Goal: Information Seeking & Learning: Learn about a topic

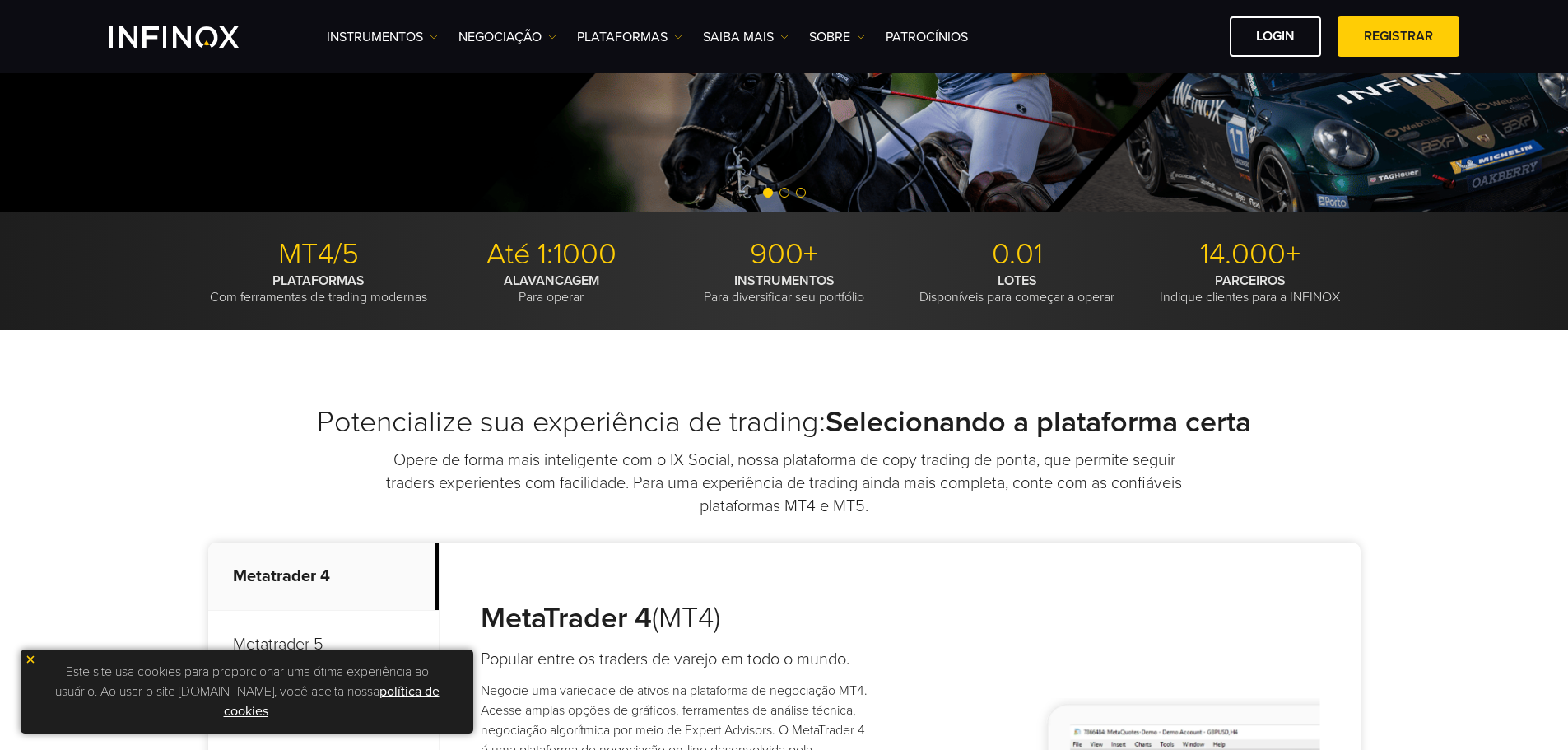
scroll to position [658, 0]
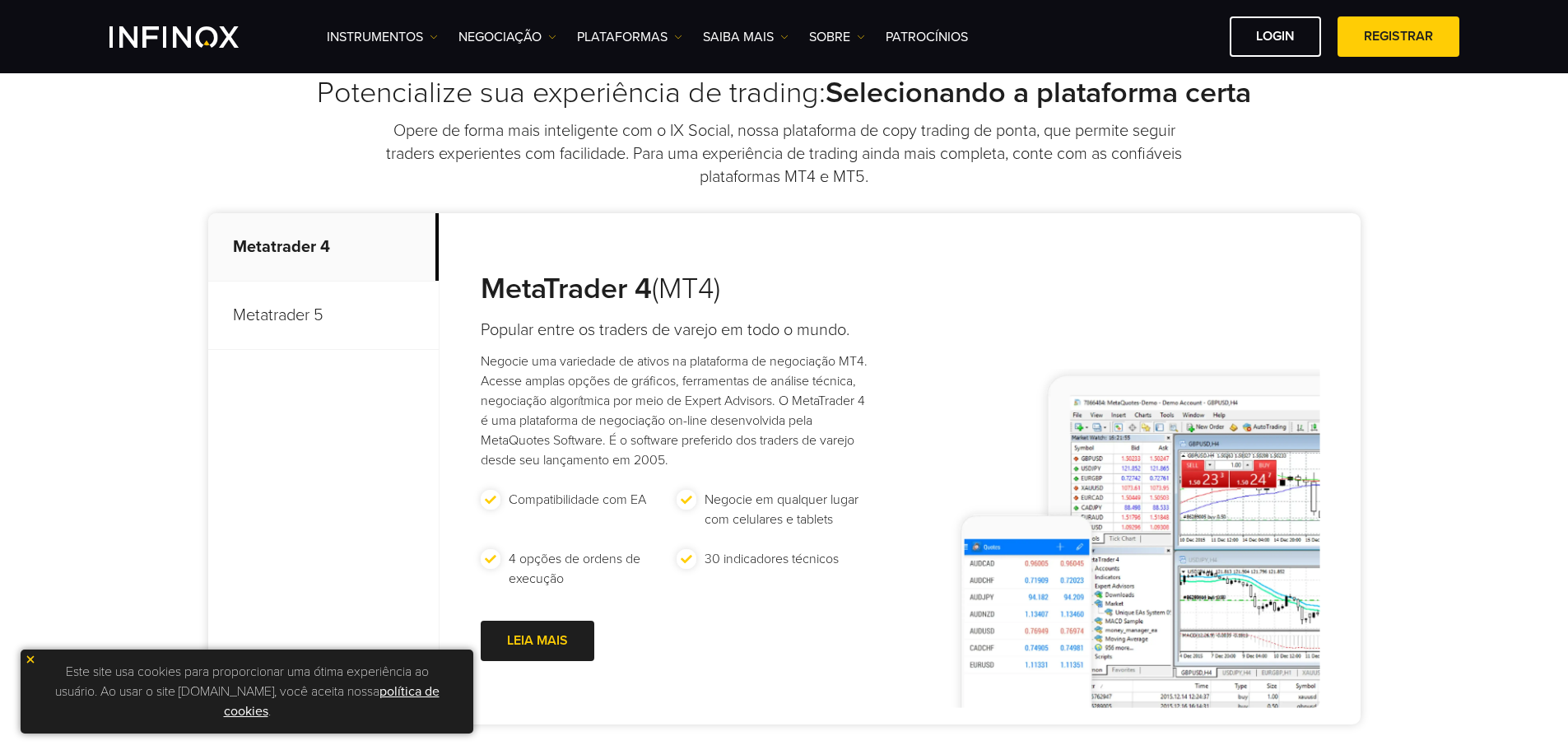
click at [283, 677] on p "Este site usa cookies para proporcionar uma ótima experiência ao usuário. Ao us…" at bounding box center [247, 691] width 436 height 67
click at [26, 660] on img at bounding box center [30, 659] width 11 height 11
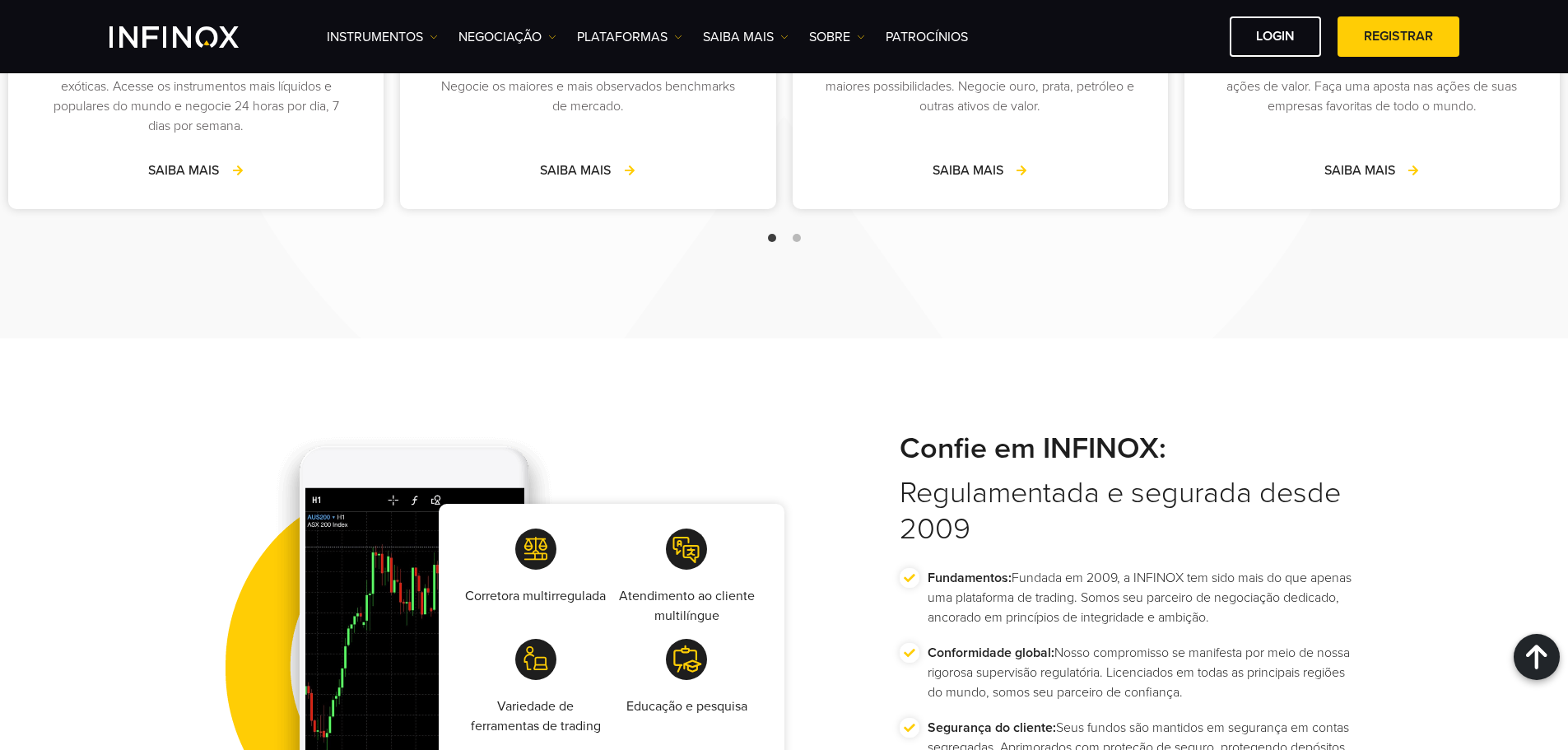
scroll to position [2386, 0]
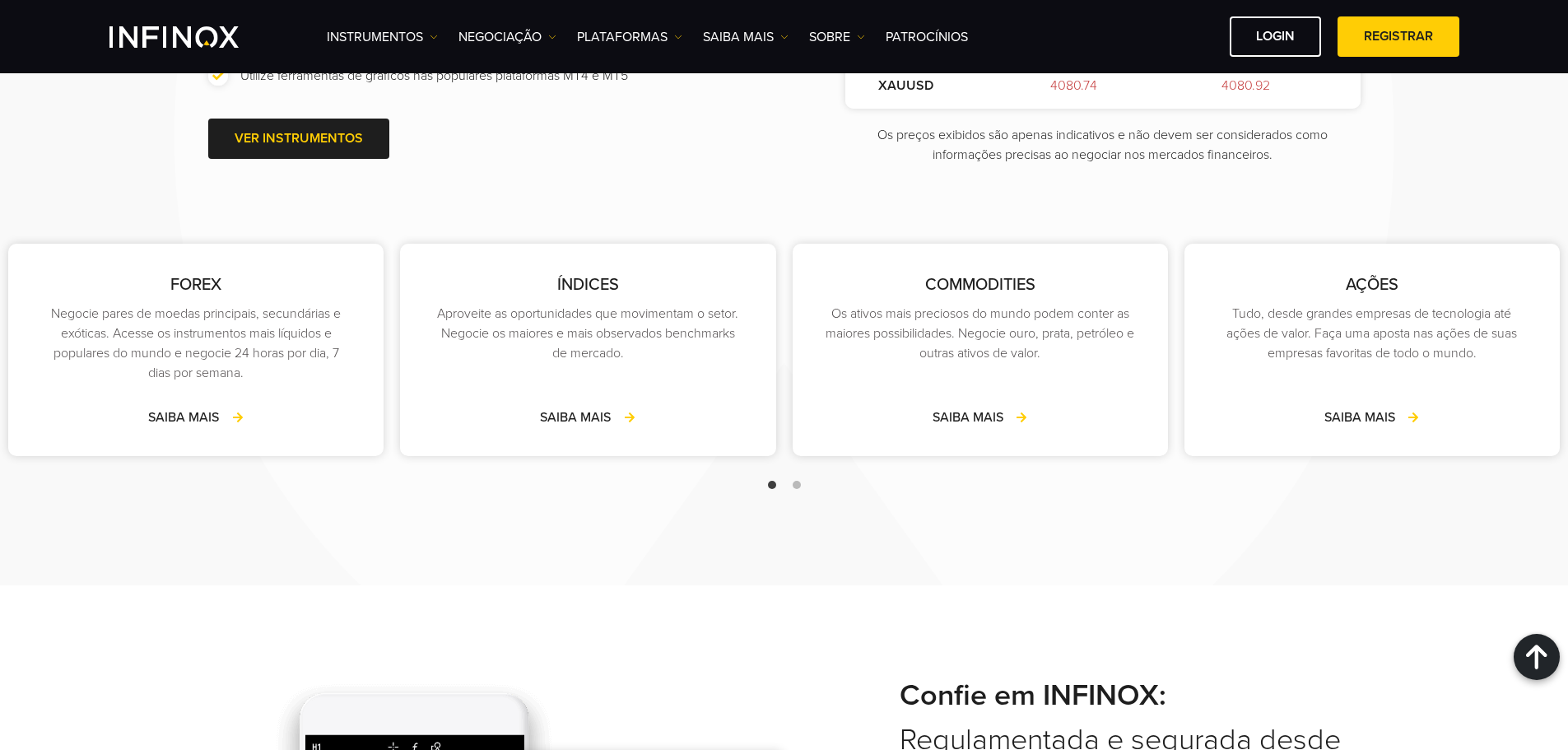
click at [794, 486] on span "Go to slide 2" at bounding box center [796, 484] width 8 height 8
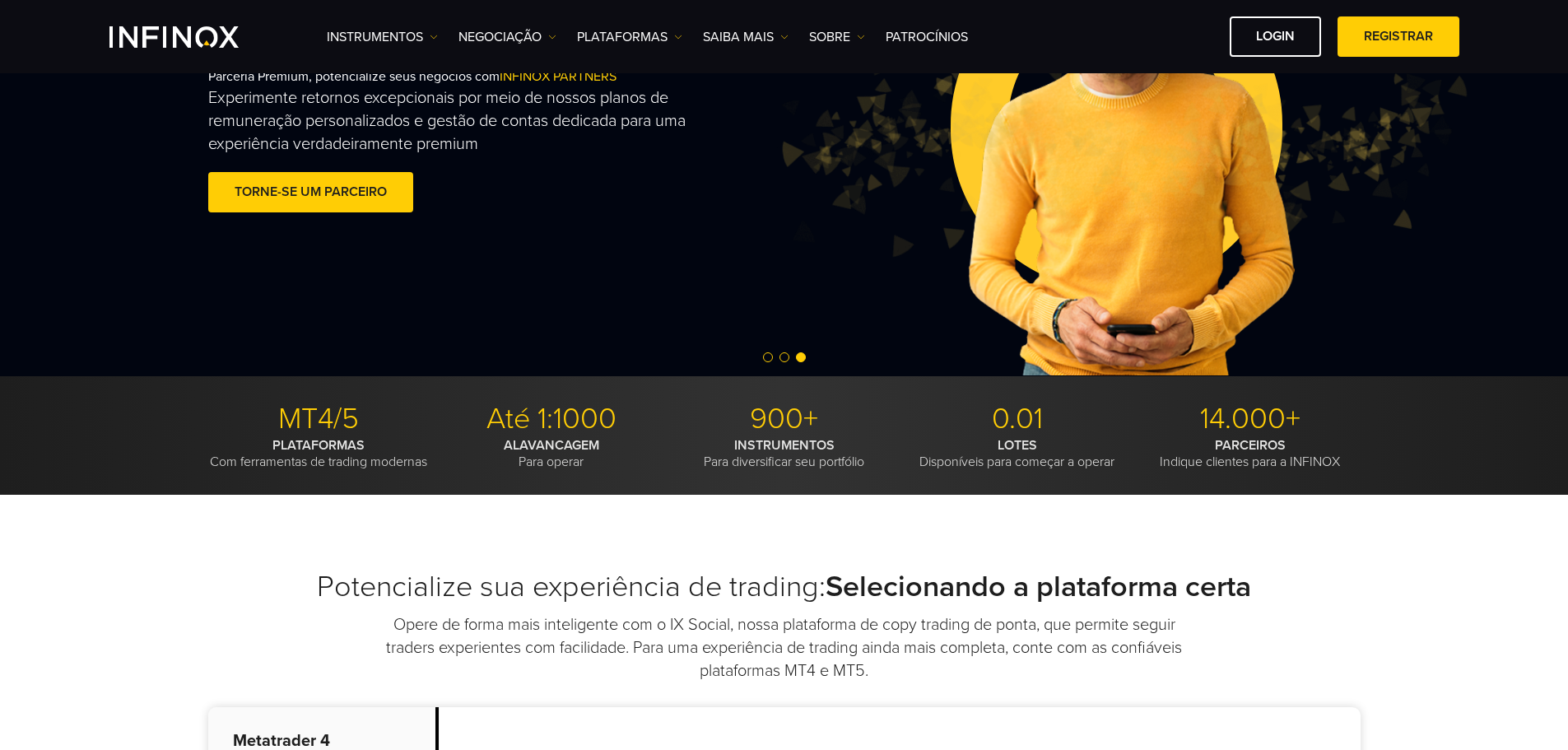
scroll to position [0, 0]
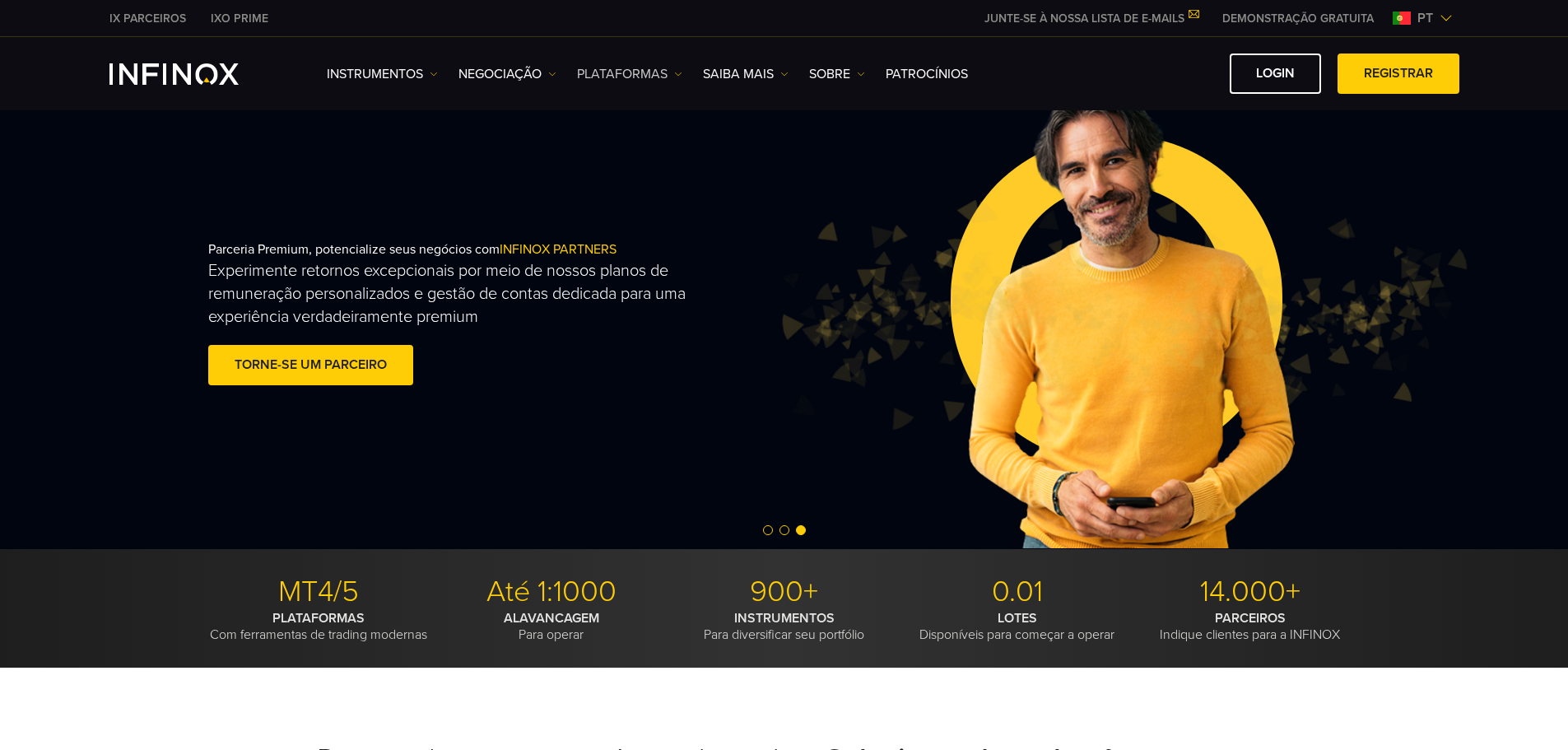
click at [676, 73] on img at bounding box center [677, 73] width 8 height 8
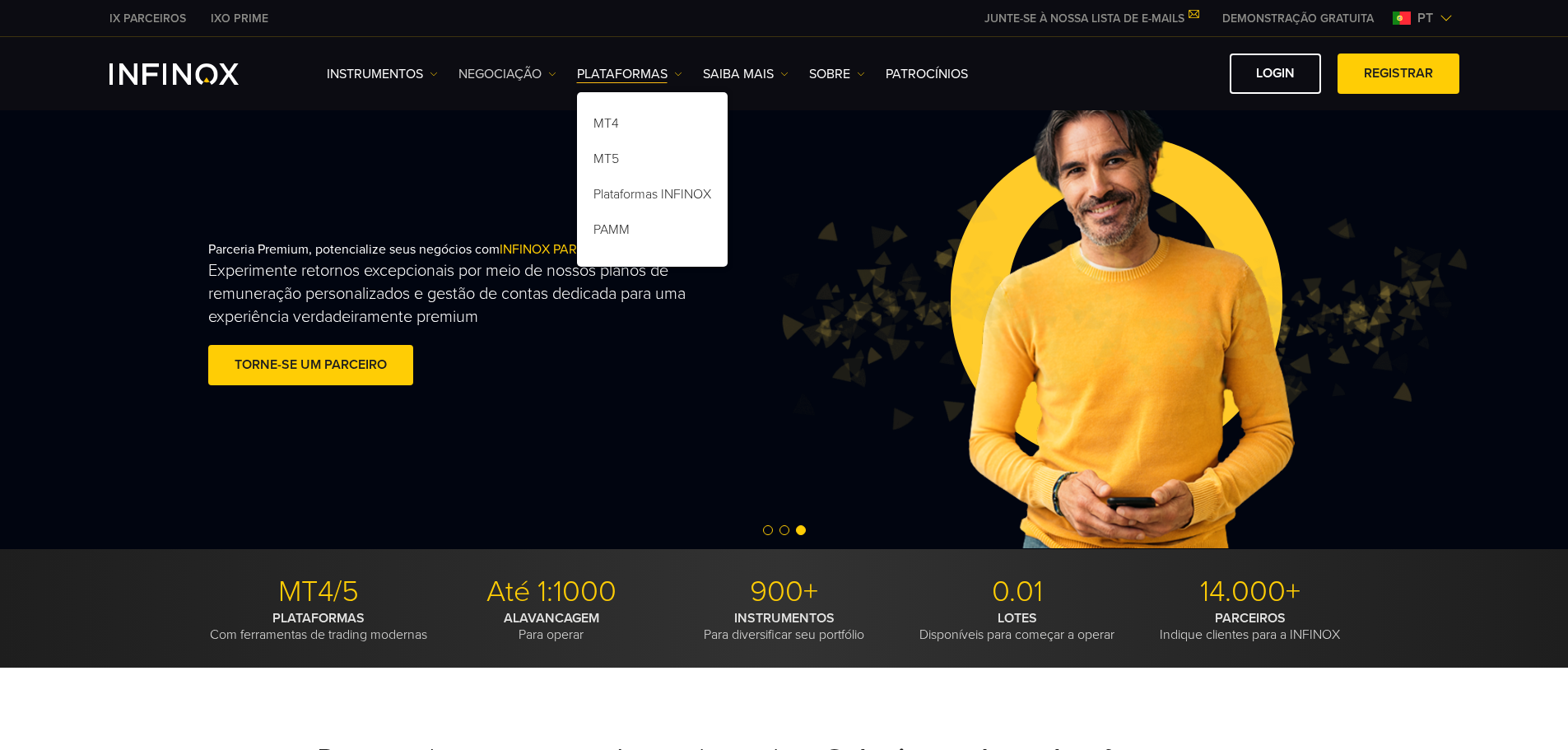
click at [551, 70] on img at bounding box center [552, 73] width 8 height 8
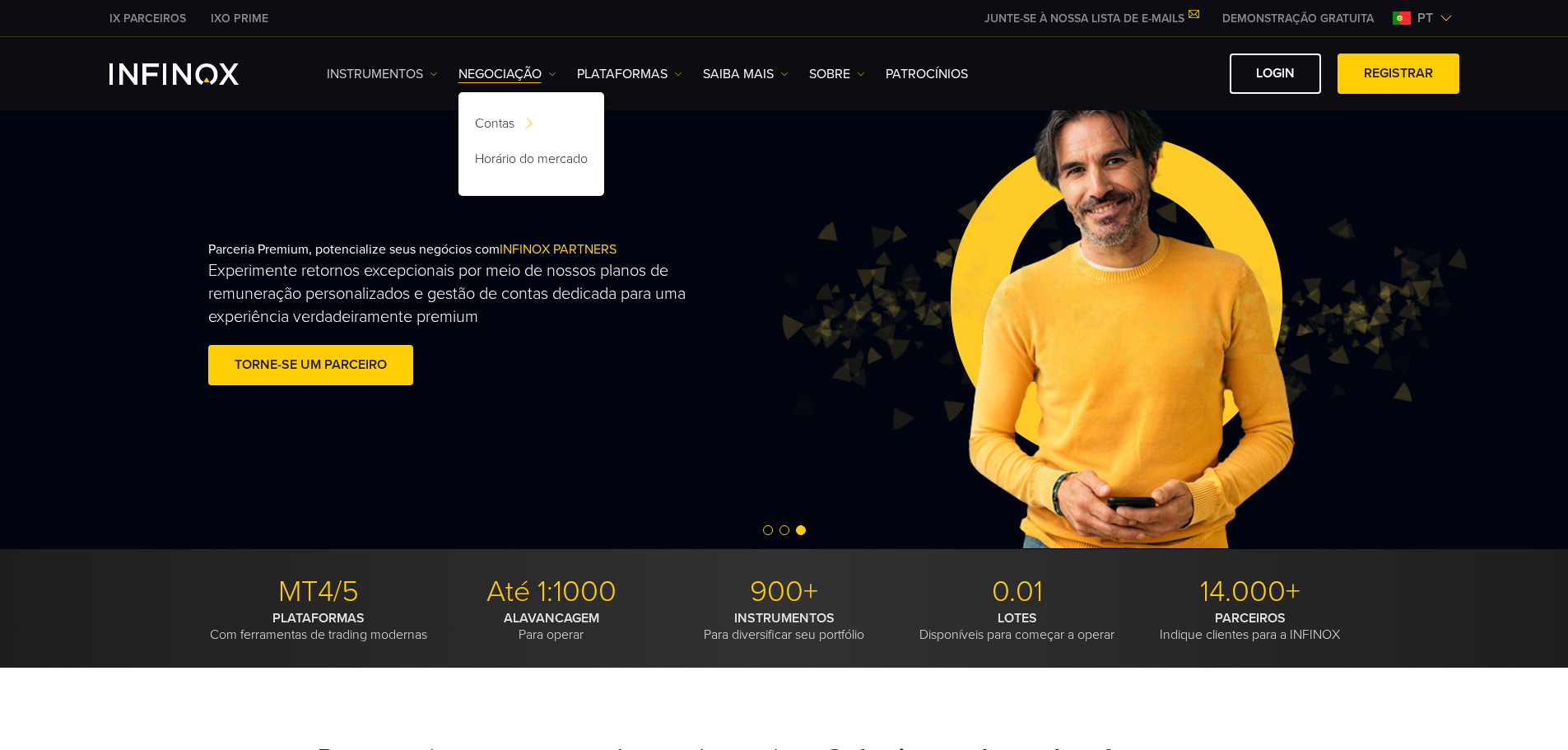
click at [432, 73] on img at bounding box center [433, 73] width 8 height 8
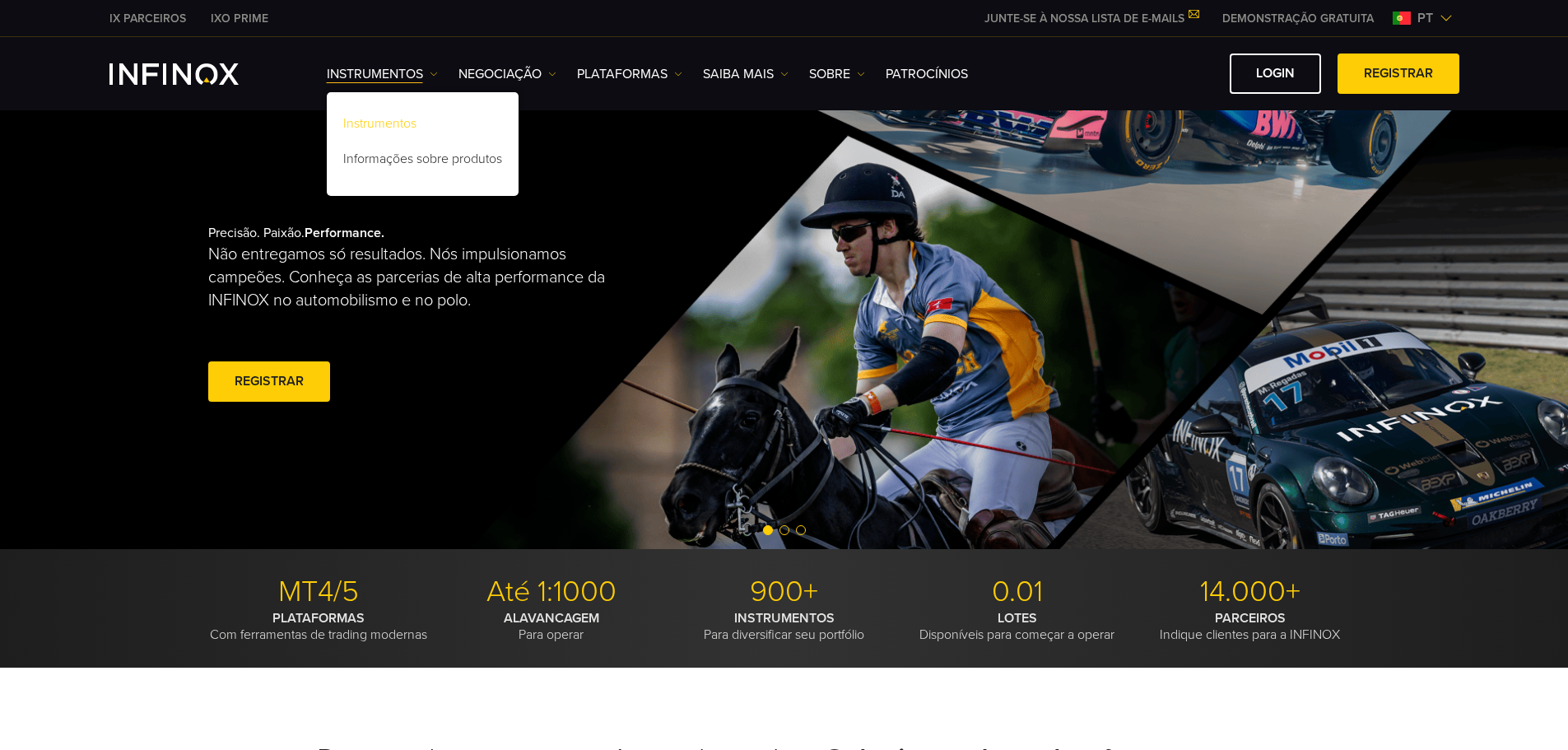
click at [395, 125] on link "Instrumentos" at bounding box center [422, 126] width 192 height 35
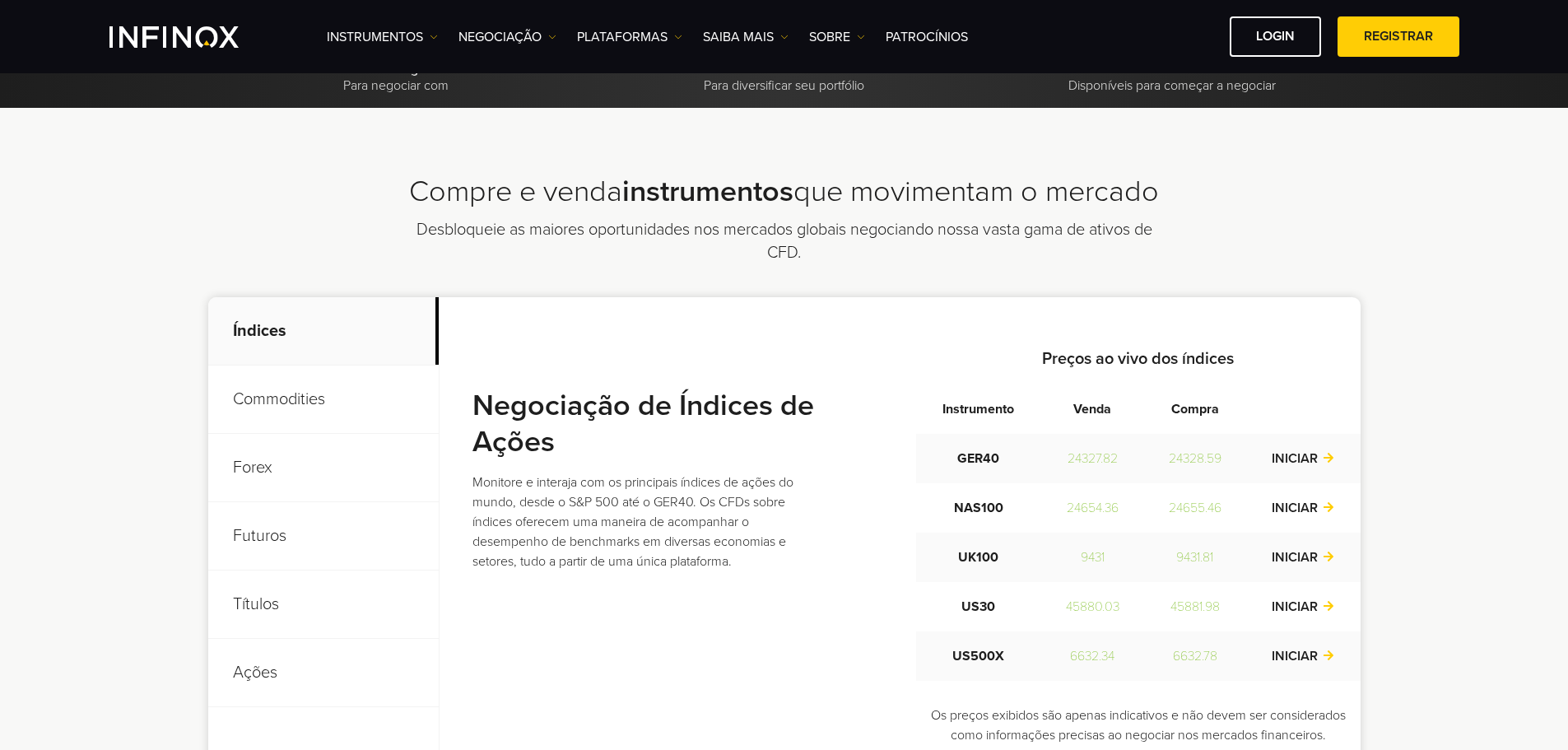
scroll to position [411, 0]
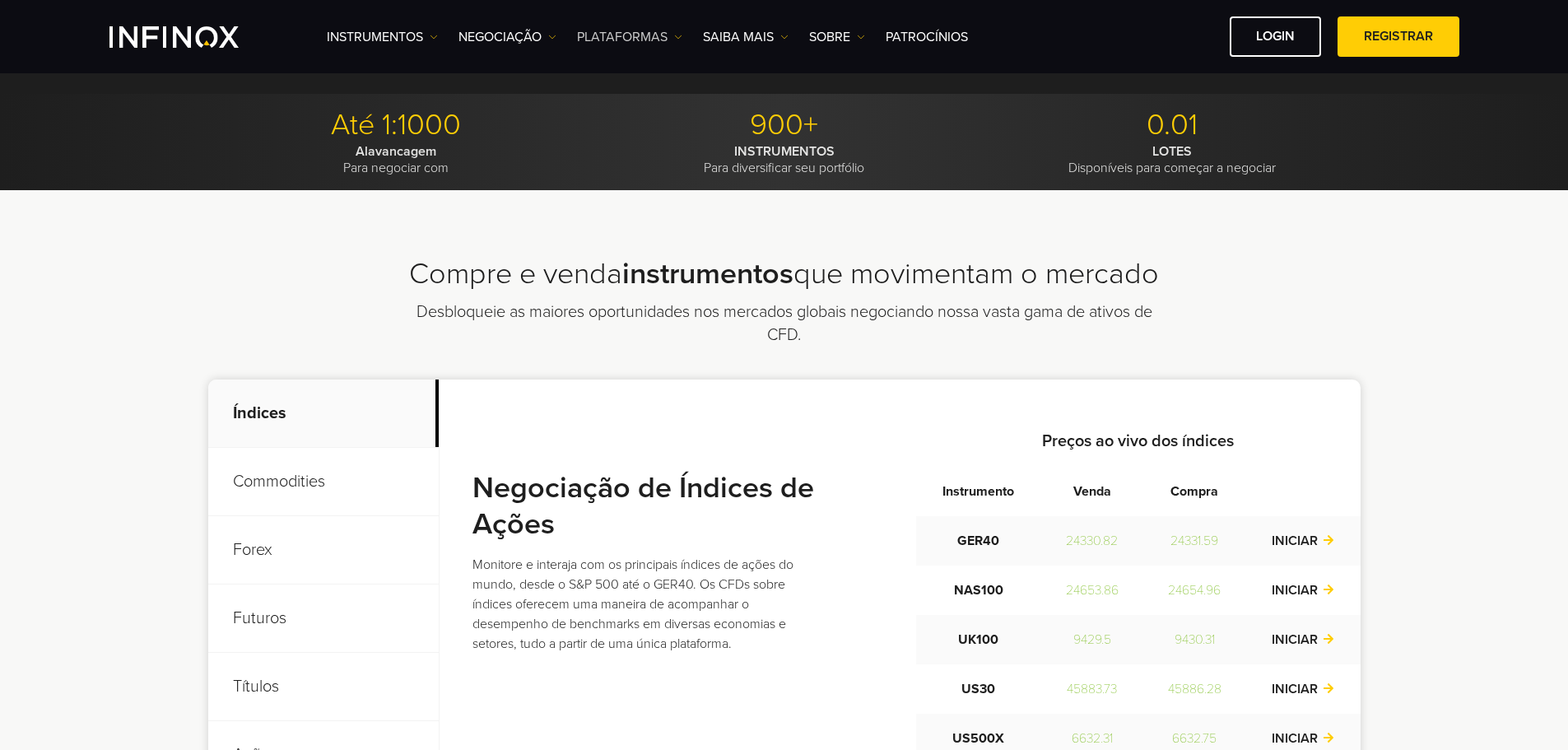
click at [670, 35] on link "PLATAFORMAS" at bounding box center [629, 37] width 105 height 19
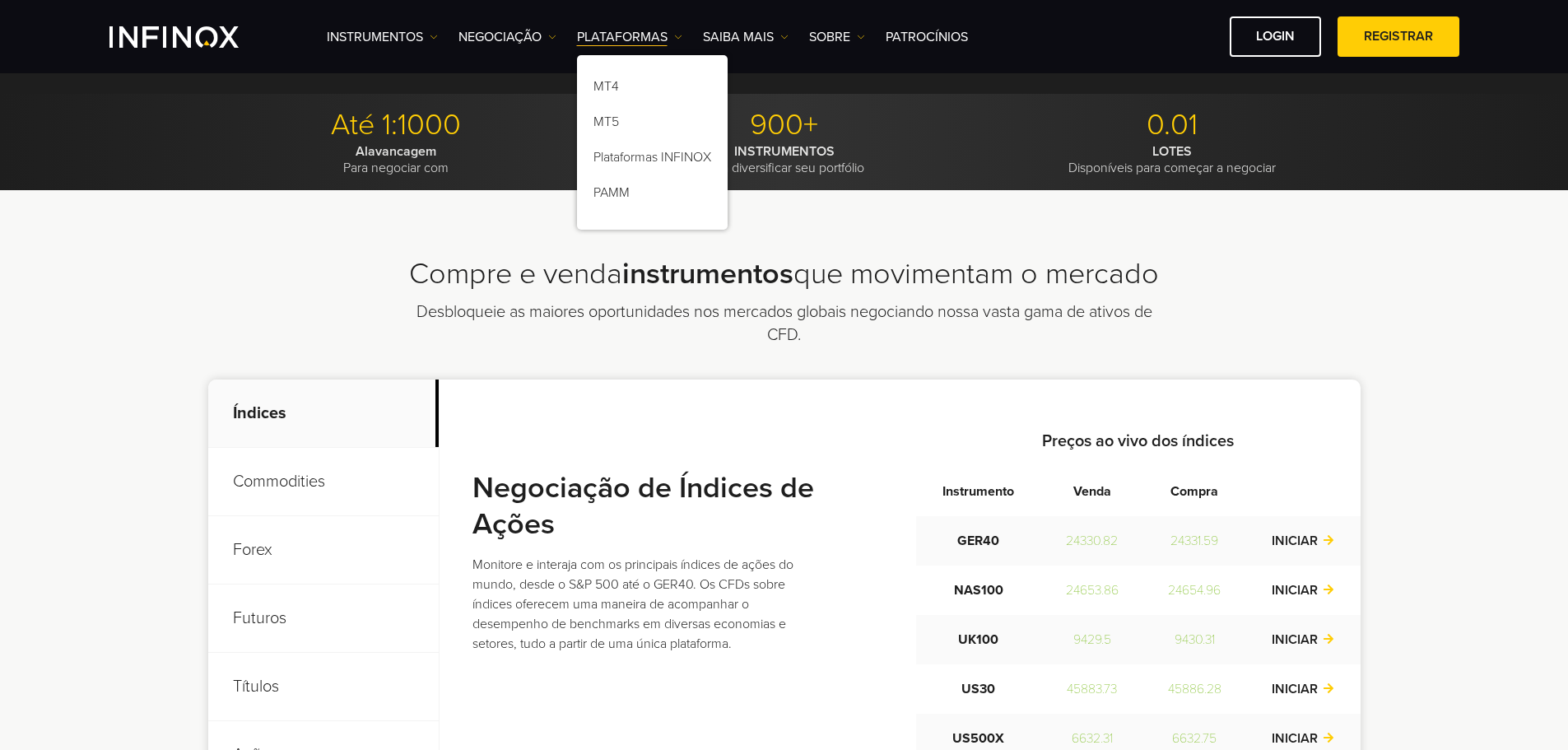
scroll to position [0, 0]
click at [628, 153] on link "Plataformas INFINOX" at bounding box center [652, 160] width 150 height 35
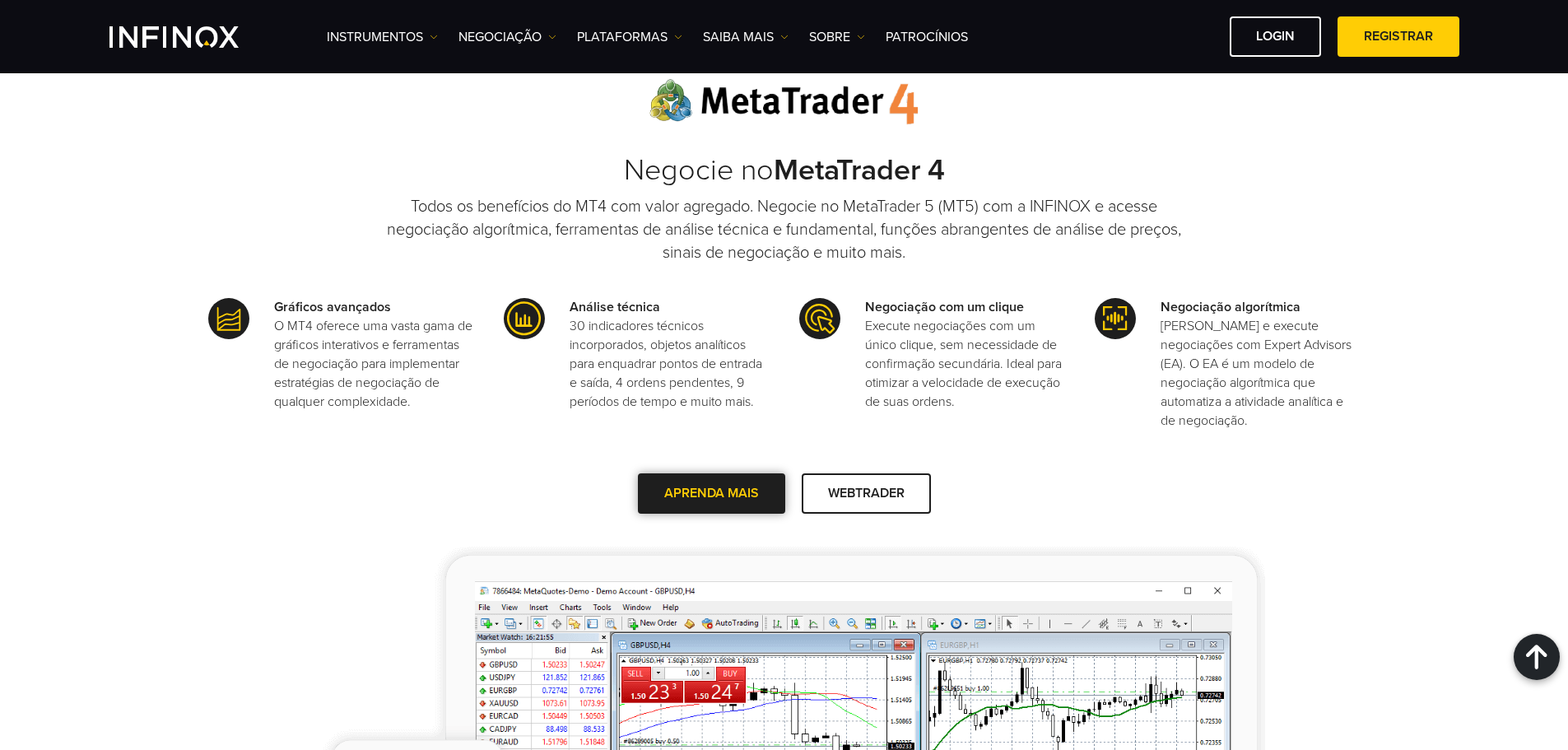
scroll to position [1317, 0]
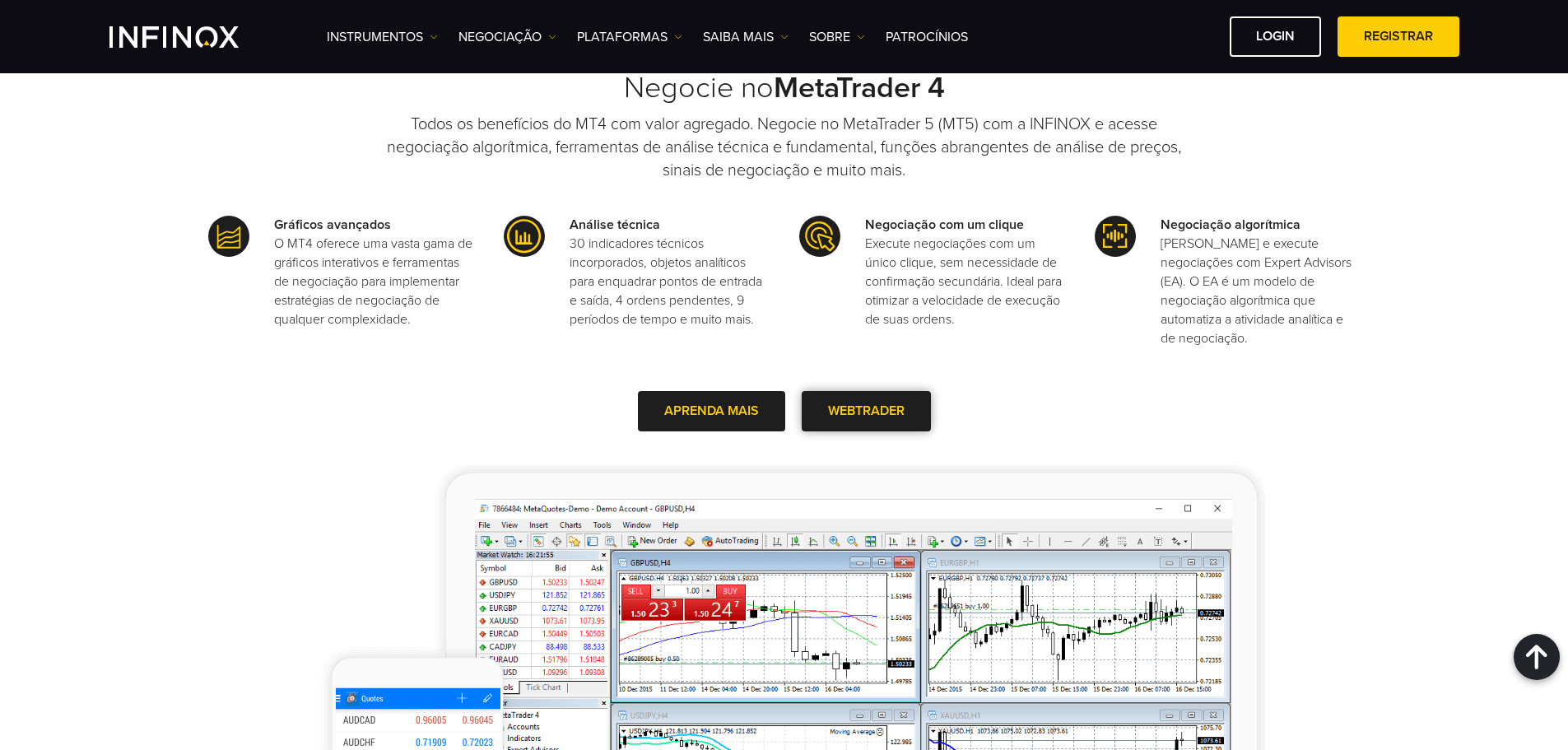
click at [866, 411] on span at bounding box center [866, 411] width 0 height 0
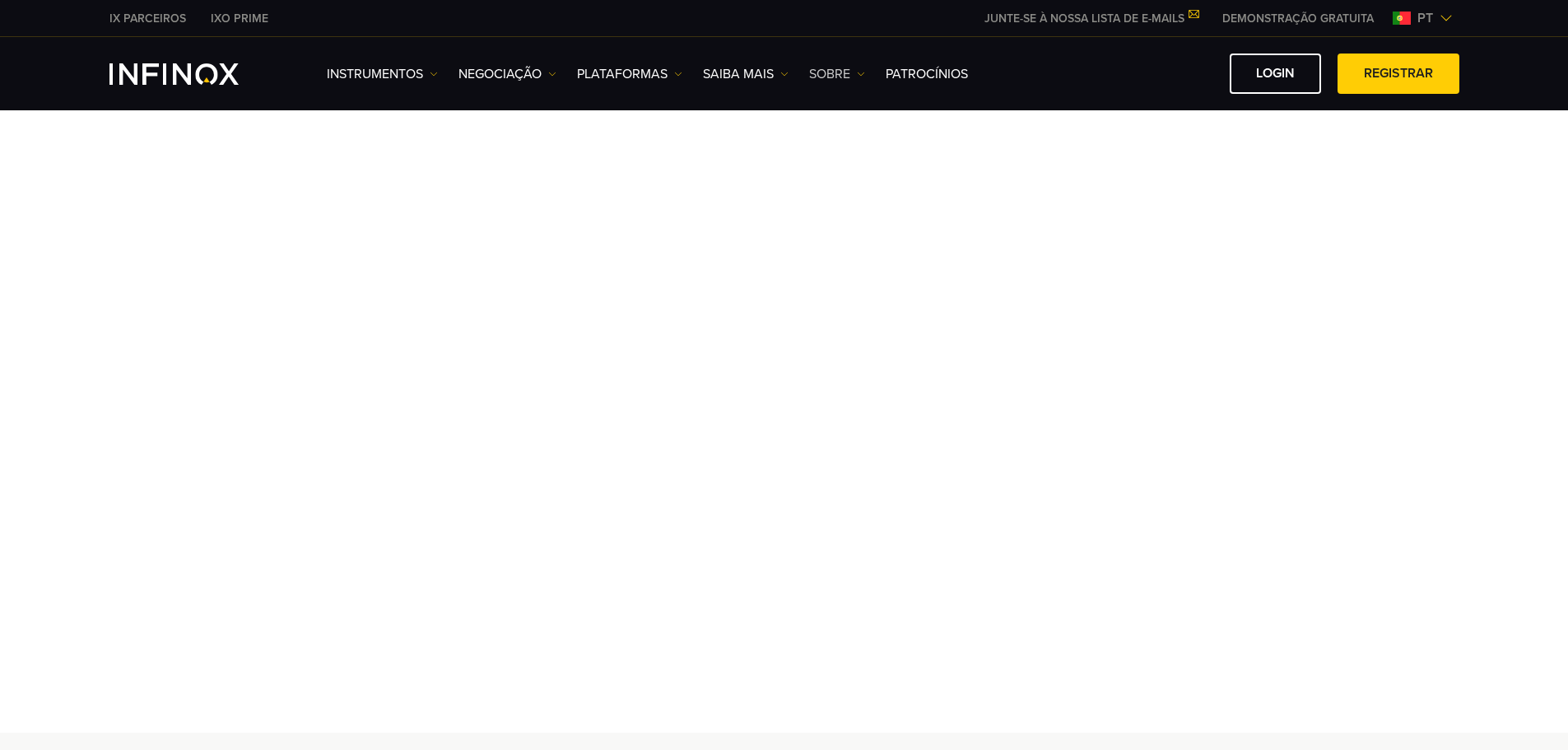
click at [859, 73] on img at bounding box center [860, 73] width 8 height 8
click at [784, 76] on img at bounding box center [784, 73] width 8 height 8
click at [670, 75] on link "PLATAFORMAS" at bounding box center [629, 74] width 105 height 19
click at [553, 67] on link "NEGOCIAÇÃO" at bounding box center [507, 74] width 98 height 19
click at [429, 75] on link "Instrumentos" at bounding box center [382, 74] width 111 height 19
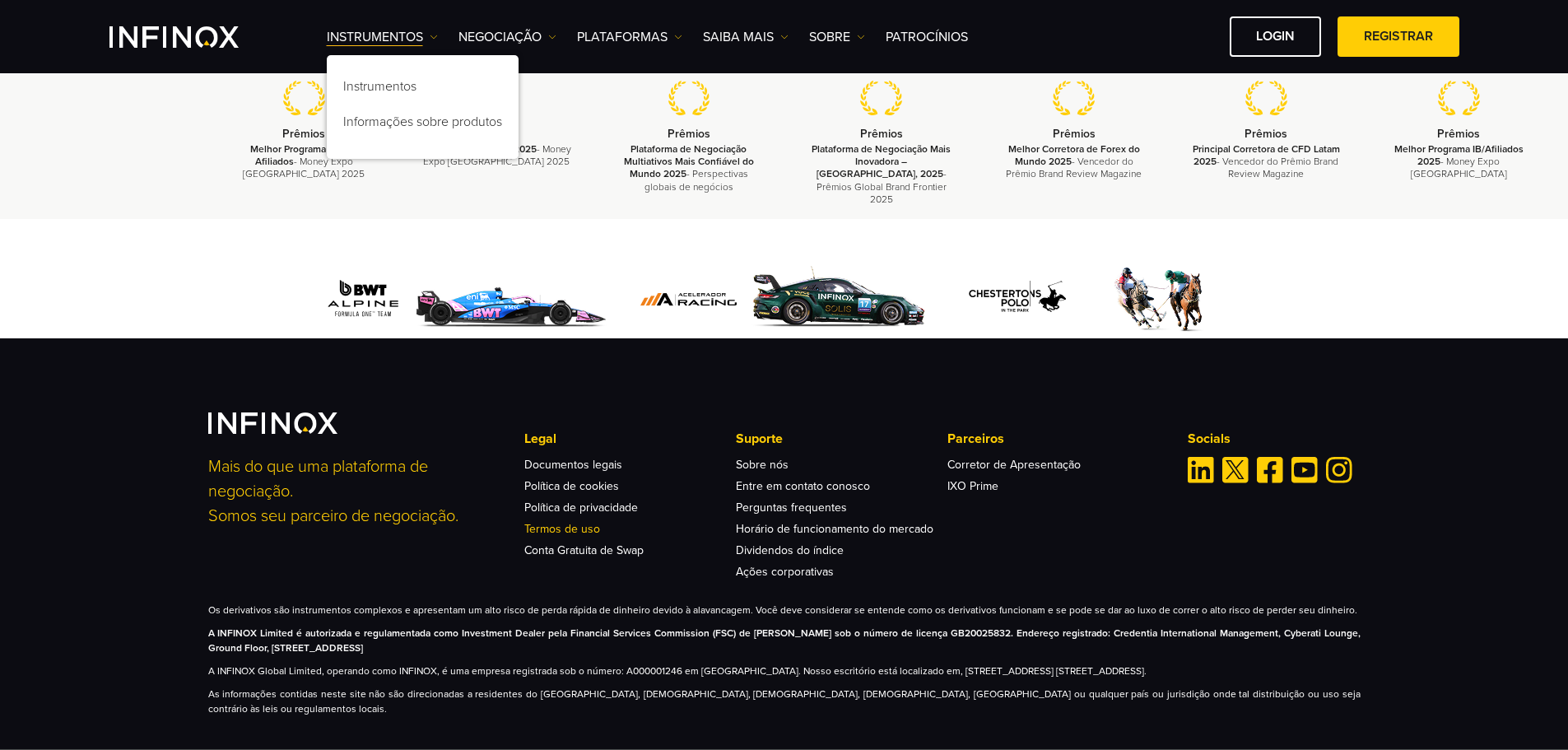
scroll to position [704, 0]
click at [165, 34] on img "INFINOX Logo" at bounding box center [174, 37] width 129 height 21
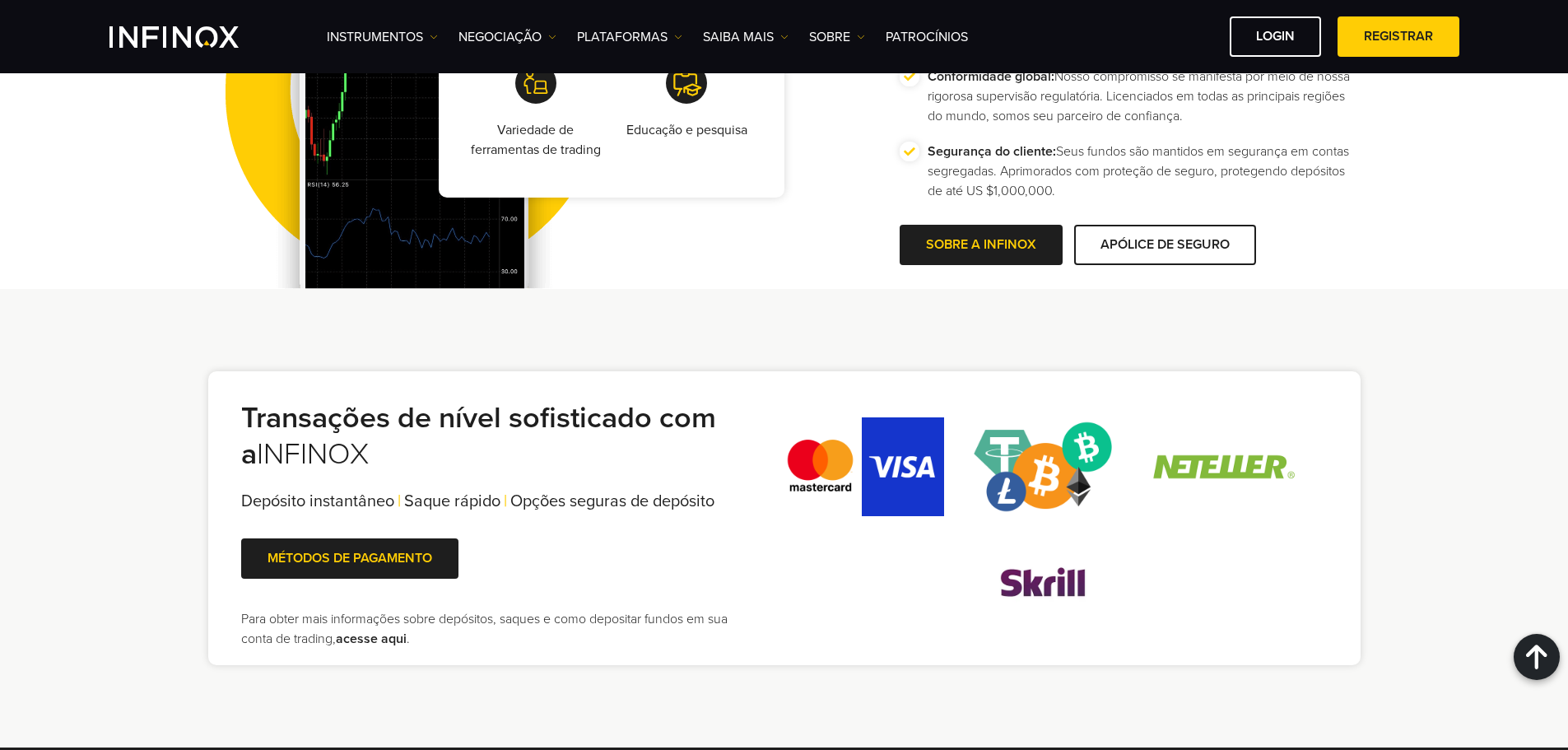
scroll to position [3292, 0]
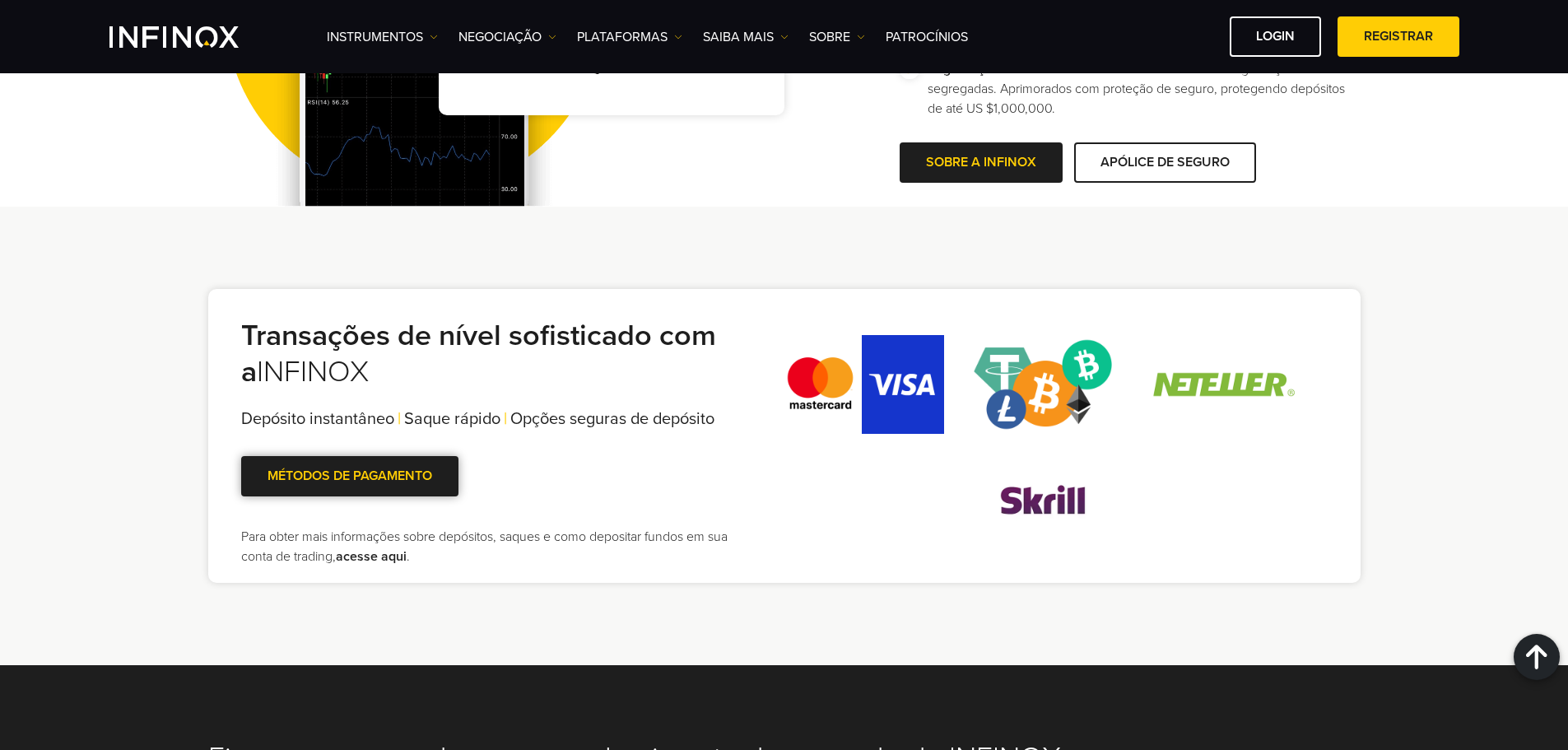
click at [391, 471] on link "MÉTODOS DE PAGAMENTO" at bounding box center [350, 477] width 218 height 41
